Goal: Task Accomplishment & Management: Use online tool/utility

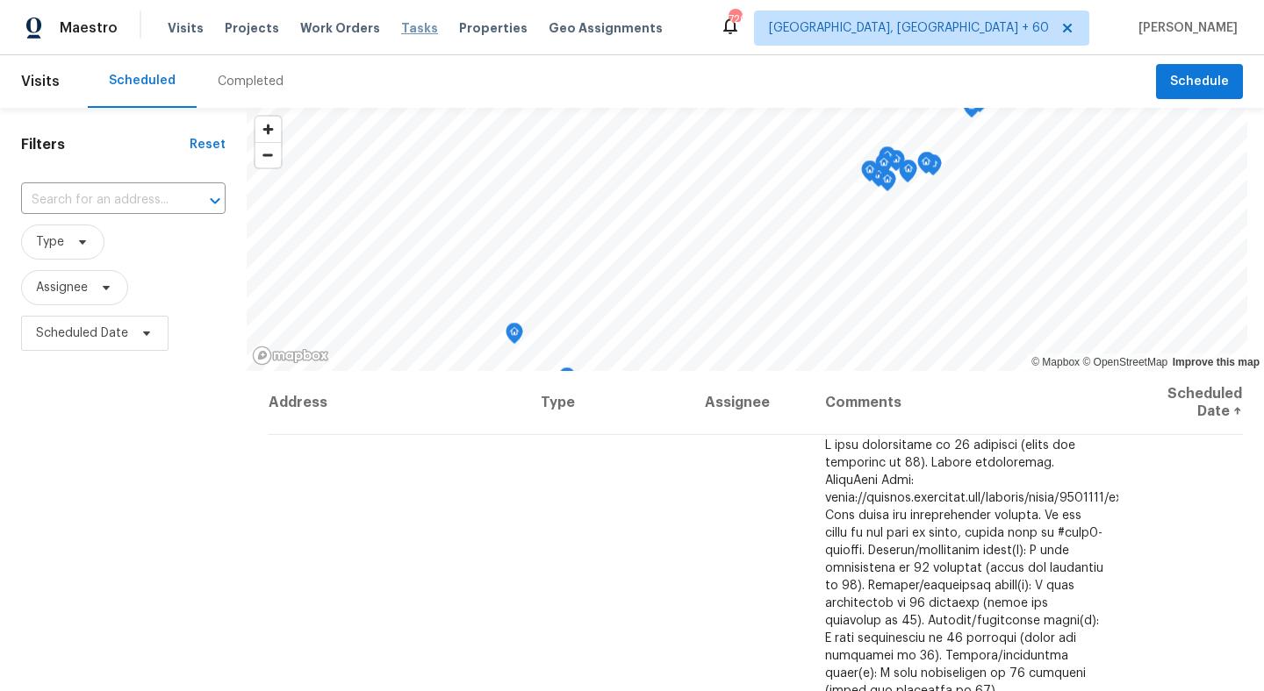
click at [401, 32] on span "Tasks" at bounding box center [419, 28] width 37 height 12
